Goal: Information Seeking & Learning: Learn about a topic

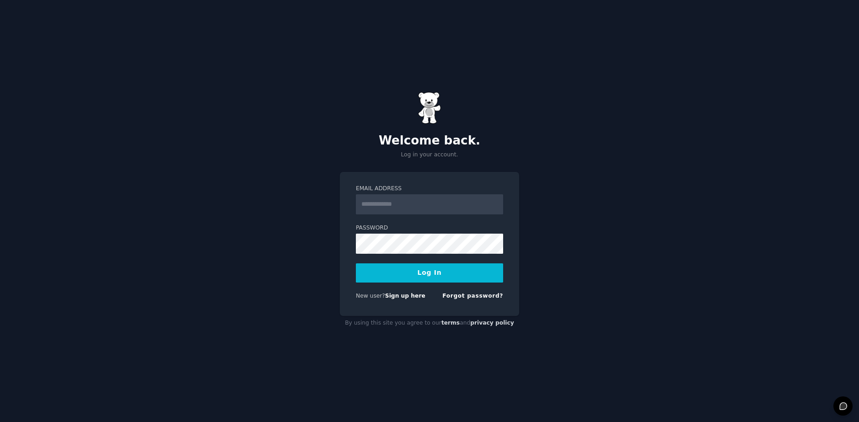
click at [408, 210] on input "Email Address" at bounding box center [429, 204] width 147 height 20
type input "**********"
click at [356, 263] on button "Log In" at bounding box center [429, 272] width 147 height 19
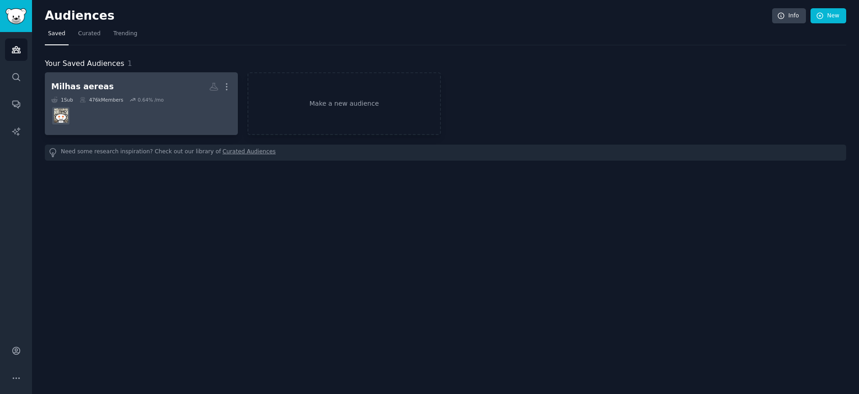
click at [185, 116] on dd at bounding box center [141, 116] width 180 height 26
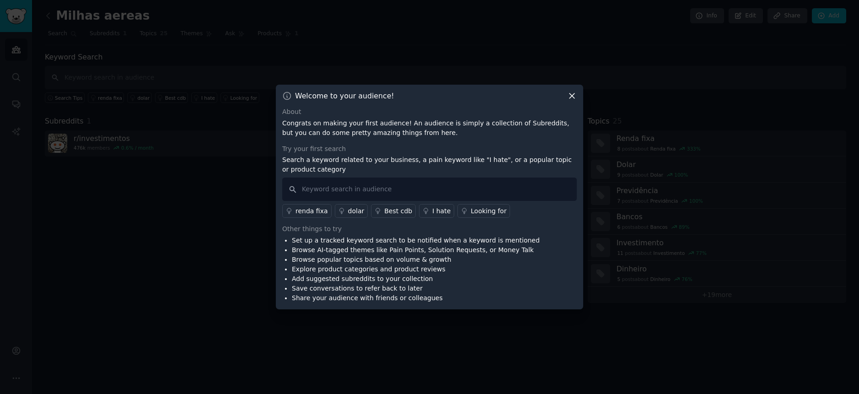
click at [570, 97] on icon at bounding box center [572, 96] width 10 height 10
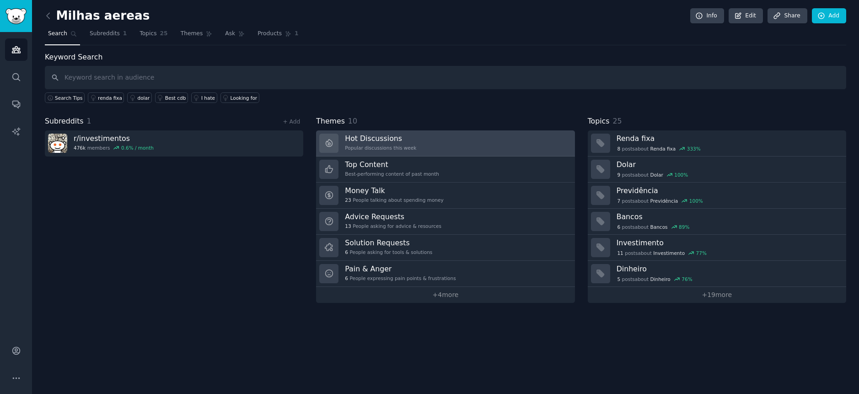
click at [424, 140] on link "Hot Discussions Popular discussions this week" at bounding box center [445, 143] width 258 height 26
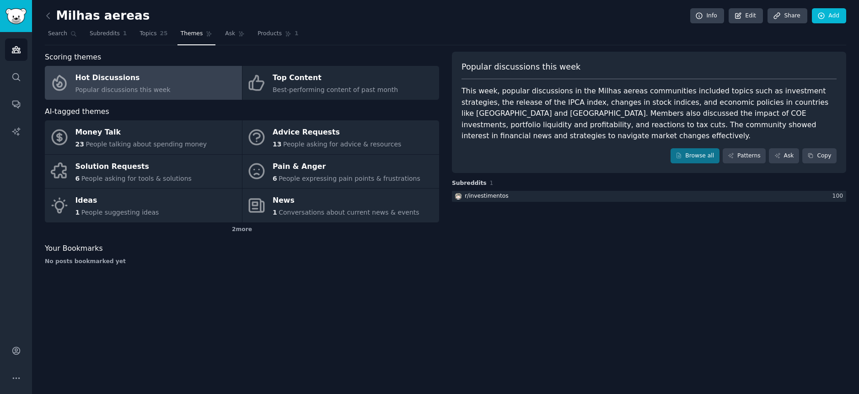
drag, startPoint x: 617, startPoint y: 98, endPoint x: 617, endPoint y: 110, distance: 11.4
click at [617, 102] on div "This week, popular discussions in the Milhas aereas communities included topics…" at bounding box center [649, 114] width 375 height 56
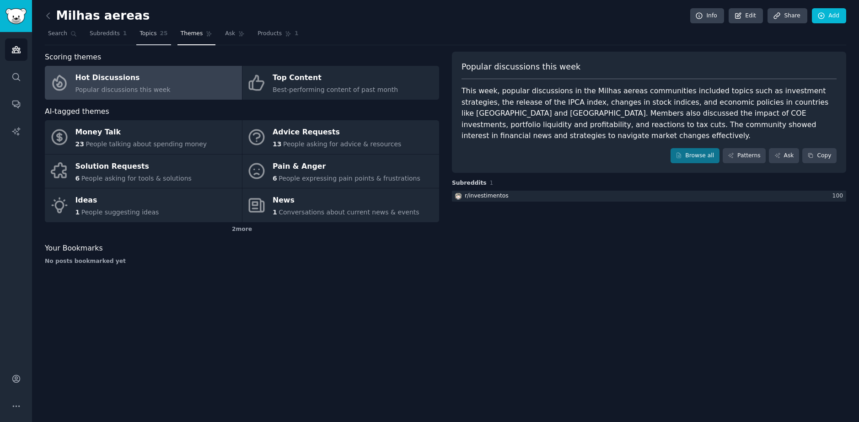
click at [141, 35] on span "Topics" at bounding box center [148, 34] width 17 height 8
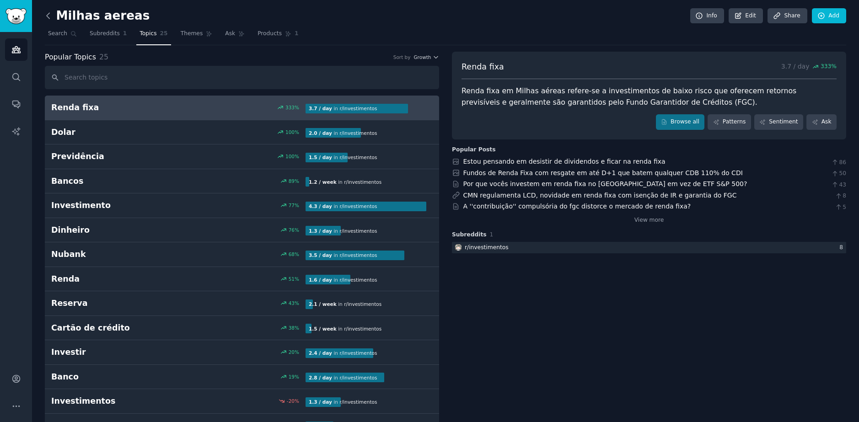
click at [48, 14] on icon at bounding box center [48, 15] width 3 height 5
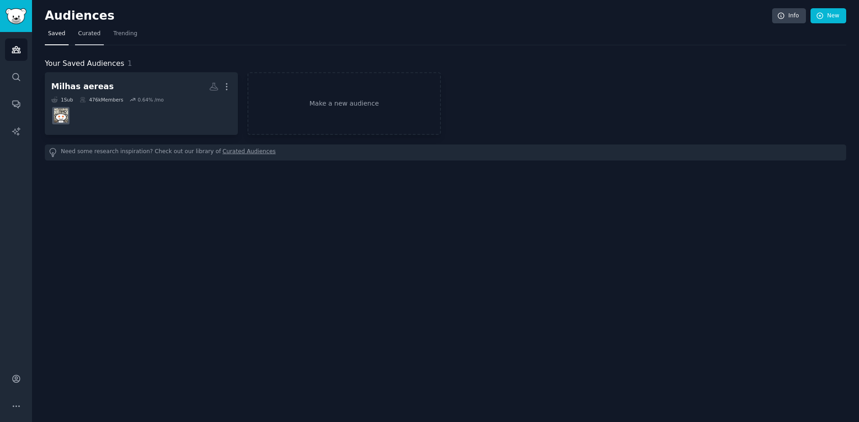
click at [86, 34] on span "Curated" at bounding box center [89, 34] width 22 height 8
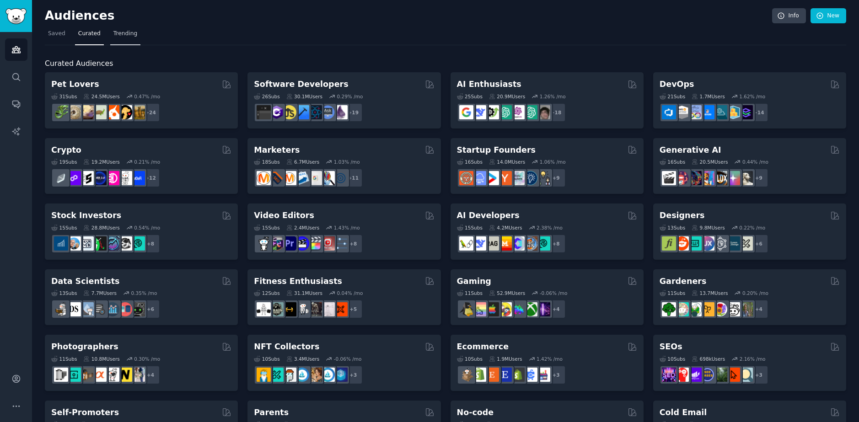
click at [116, 38] on link "Trending" at bounding box center [125, 36] width 30 height 19
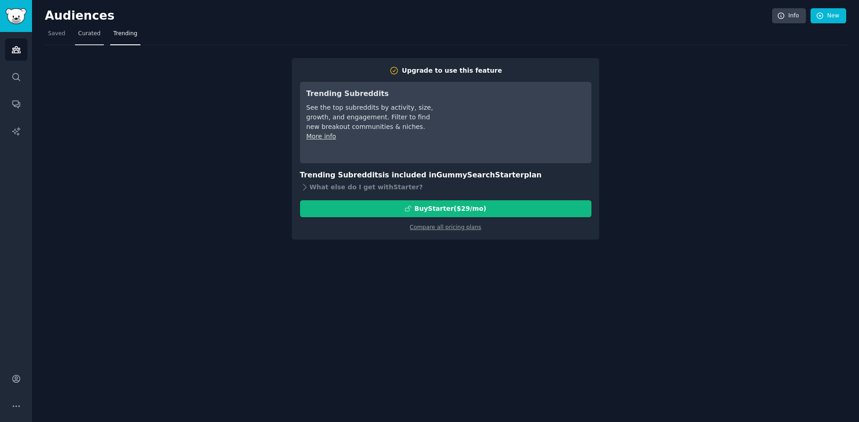
click at [87, 35] on span "Curated" at bounding box center [89, 34] width 22 height 8
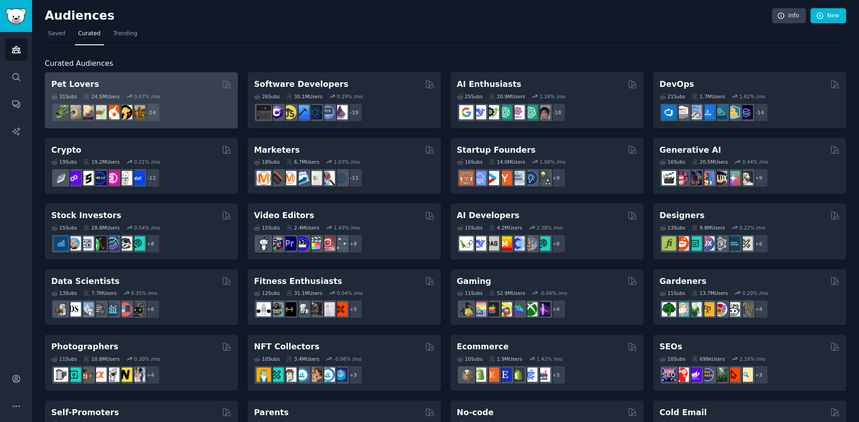
click at [146, 88] on div "Pet Lovers" at bounding box center [141, 84] width 180 height 11
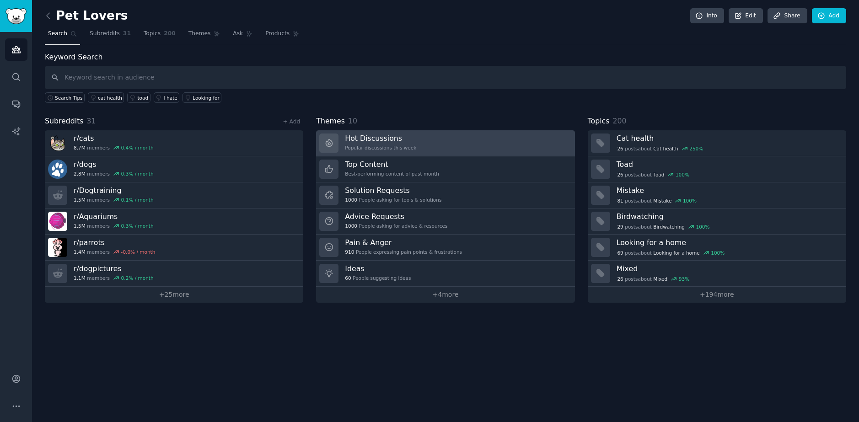
click at [458, 145] on link "Hot Discussions Popular discussions this week" at bounding box center [445, 143] width 258 height 26
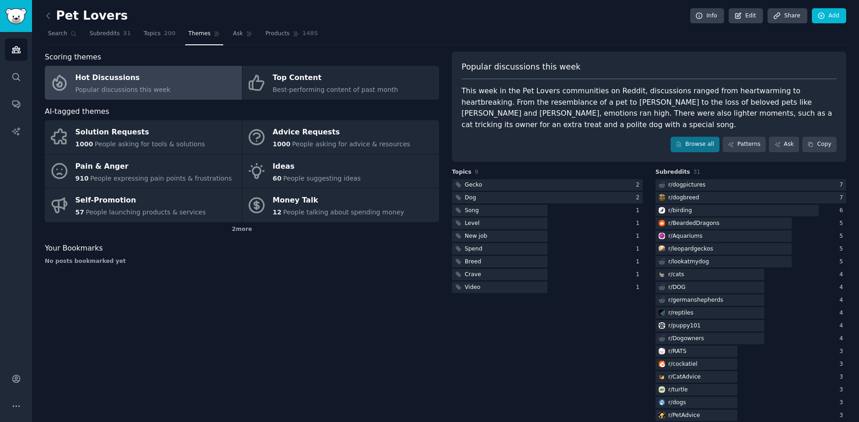
click at [72, 21] on h2 "Pet Lovers" at bounding box center [86, 16] width 83 height 15
click at [42, 20] on div "Pet Lovers Info Edit Share Add Search Subreddits 31 Topics 200 Themes Ask Produ…" at bounding box center [445, 288] width 827 height 576
click at [46, 19] on icon at bounding box center [48, 16] width 10 height 10
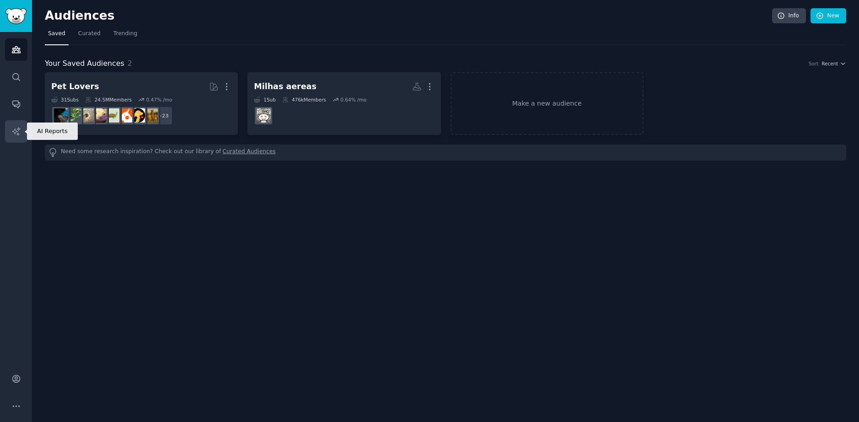
click at [19, 131] on icon "Sidebar" at bounding box center [16, 132] width 10 height 10
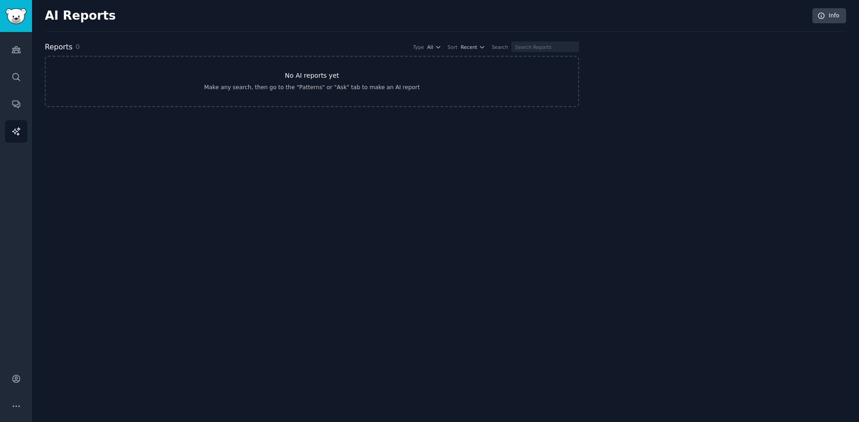
click at [188, 80] on link "No AI reports yet Make any search, then go to the "Patterns" or "Ask" tab to ma…" at bounding box center [312, 81] width 534 height 51
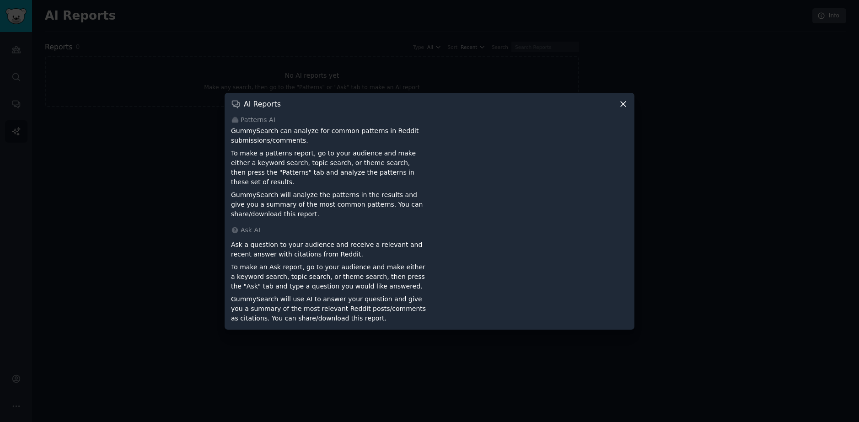
click at [157, 137] on div at bounding box center [429, 211] width 859 height 422
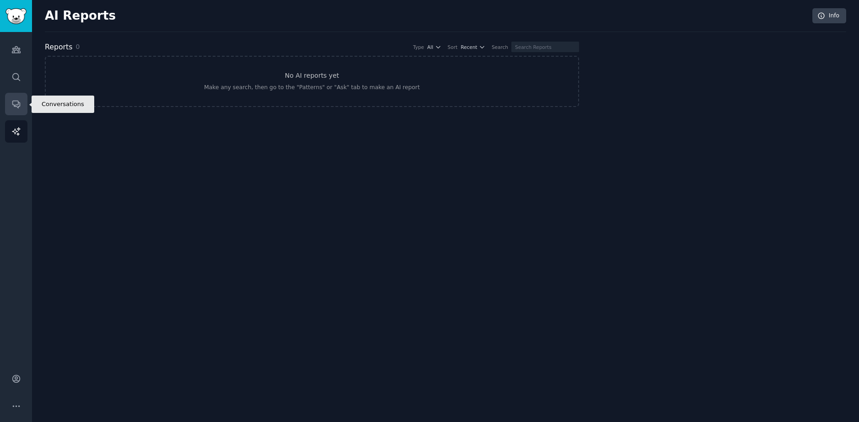
click at [20, 102] on icon "Sidebar" at bounding box center [16, 104] width 10 height 10
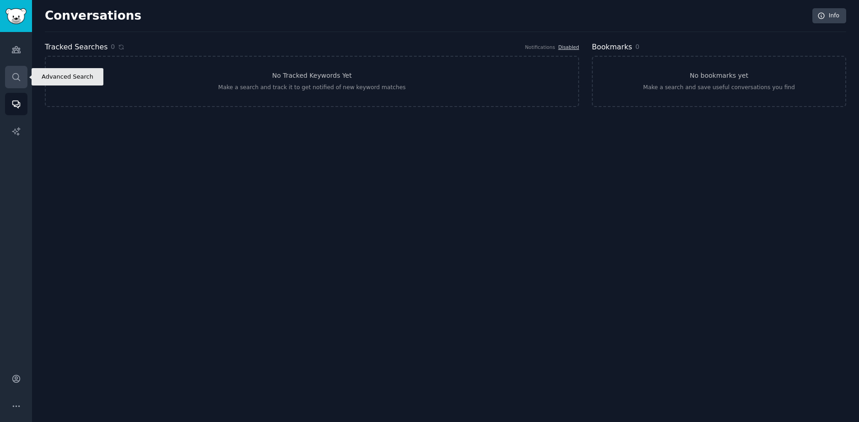
click at [19, 83] on link "Search" at bounding box center [16, 77] width 22 height 22
